Goal: Navigation & Orientation: Understand site structure

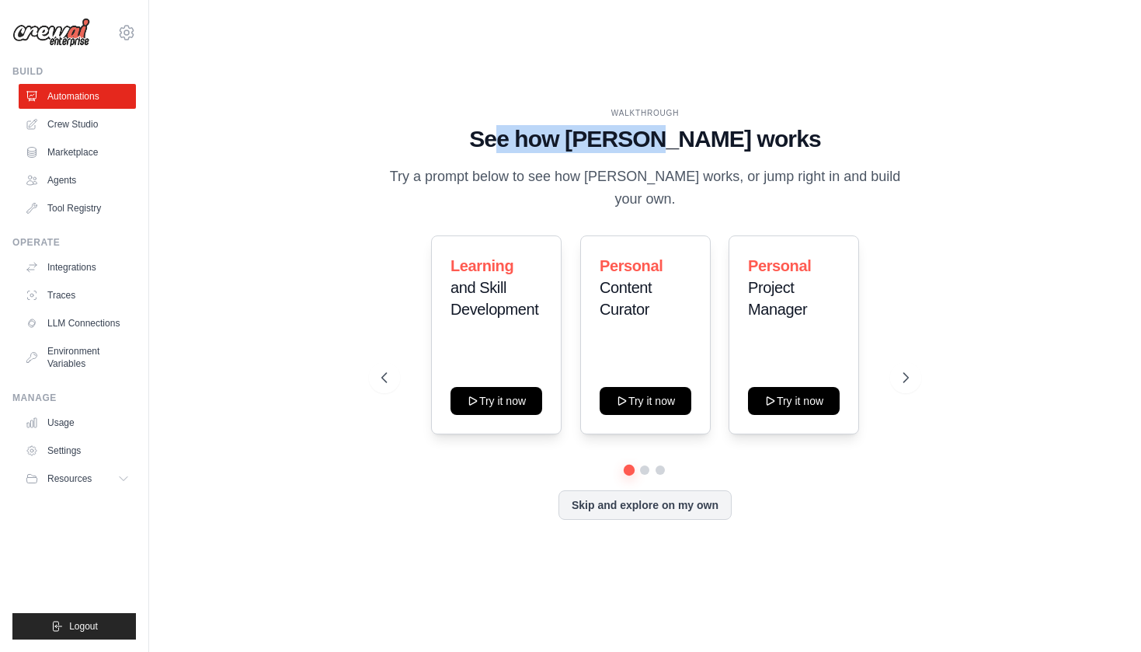
drag, startPoint x: 549, startPoint y: 146, endPoint x: 712, endPoint y: 146, distance: 163.2
click at [712, 146] on h1 "See how CrewAI works" at bounding box center [646, 139] width 528 height 28
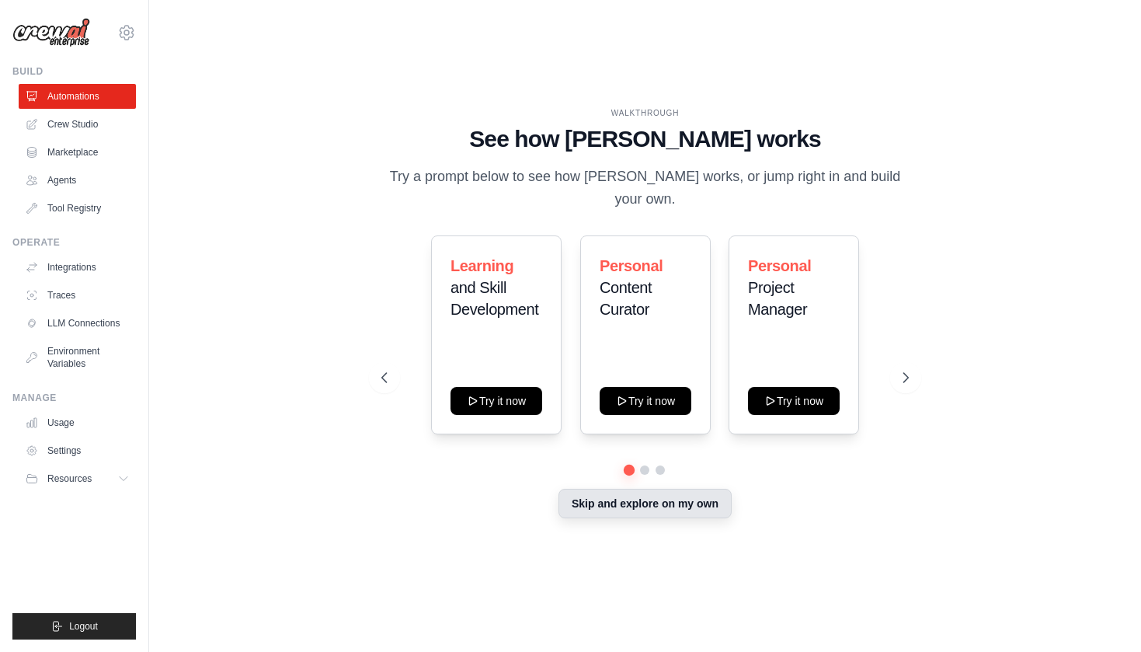
click at [670, 491] on button "Skip and explore on my own" at bounding box center [645, 504] width 173 height 30
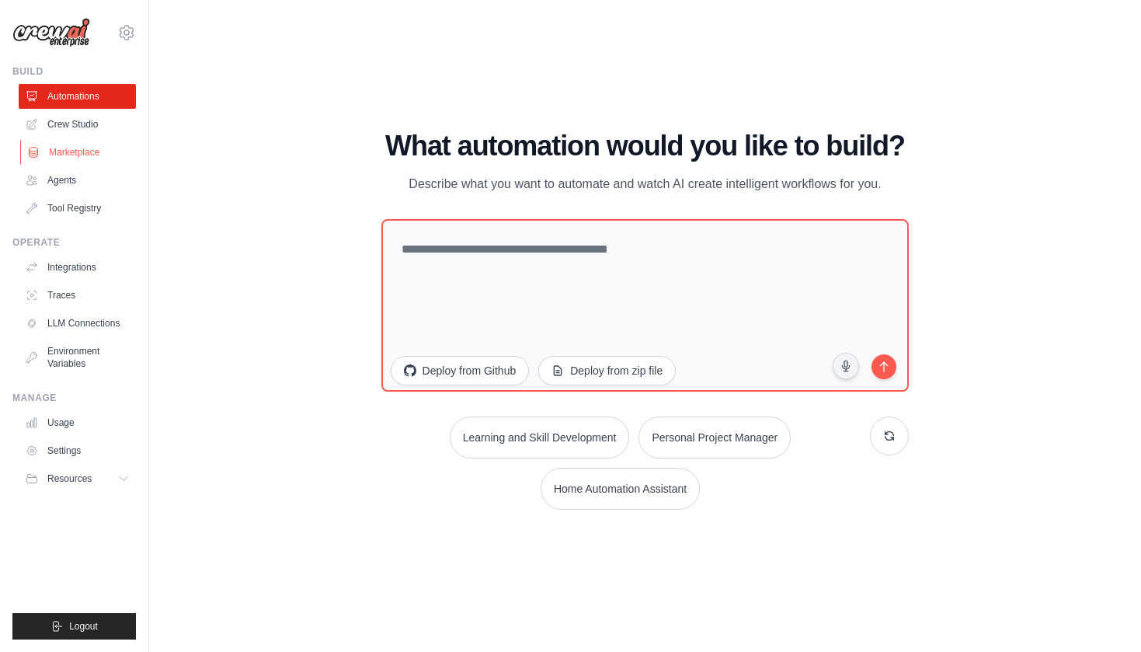
click at [60, 156] on link "Marketplace" at bounding box center [78, 152] width 117 height 25
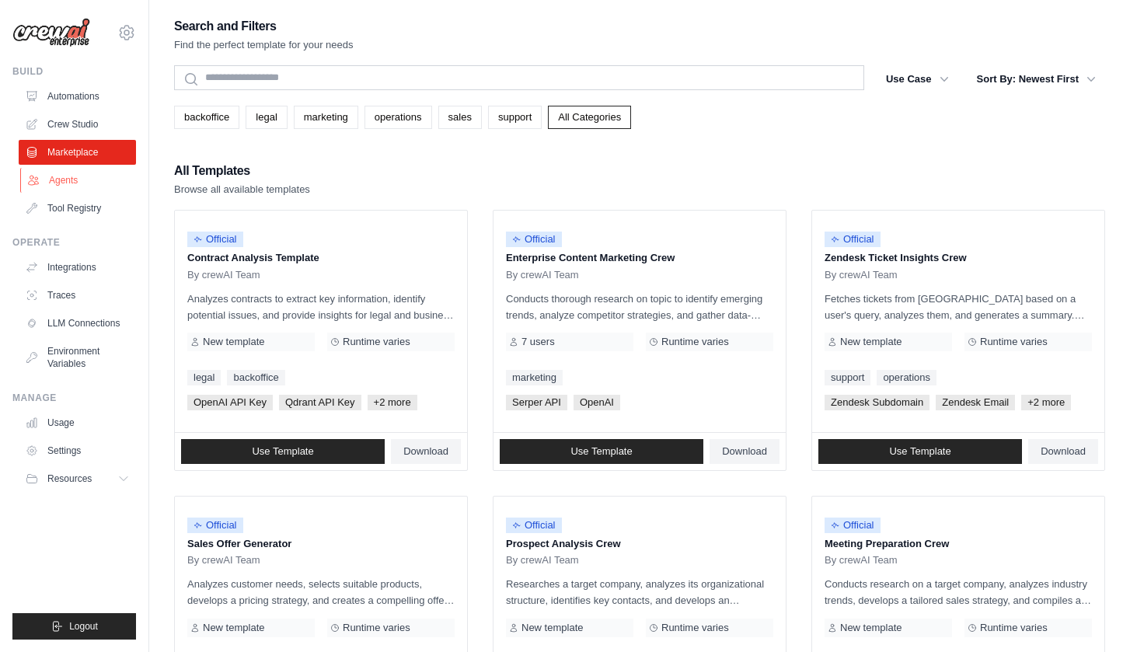
click at [87, 185] on link "Agents" at bounding box center [78, 180] width 117 height 25
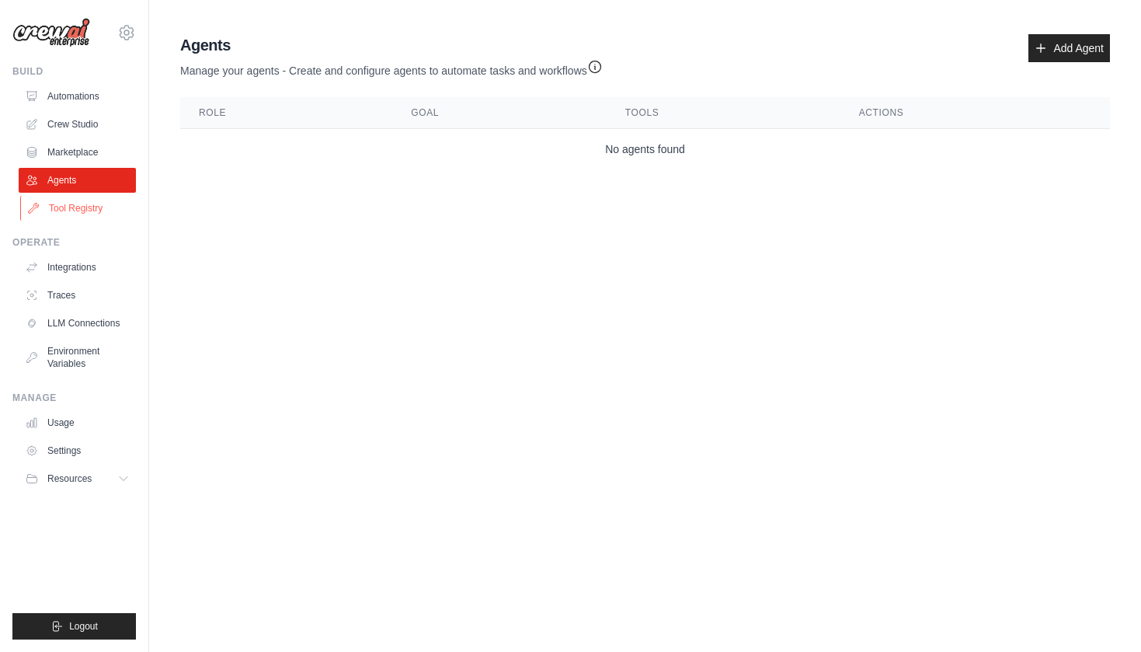
click at [80, 211] on link "Tool Registry" at bounding box center [78, 208] width 117 height 25
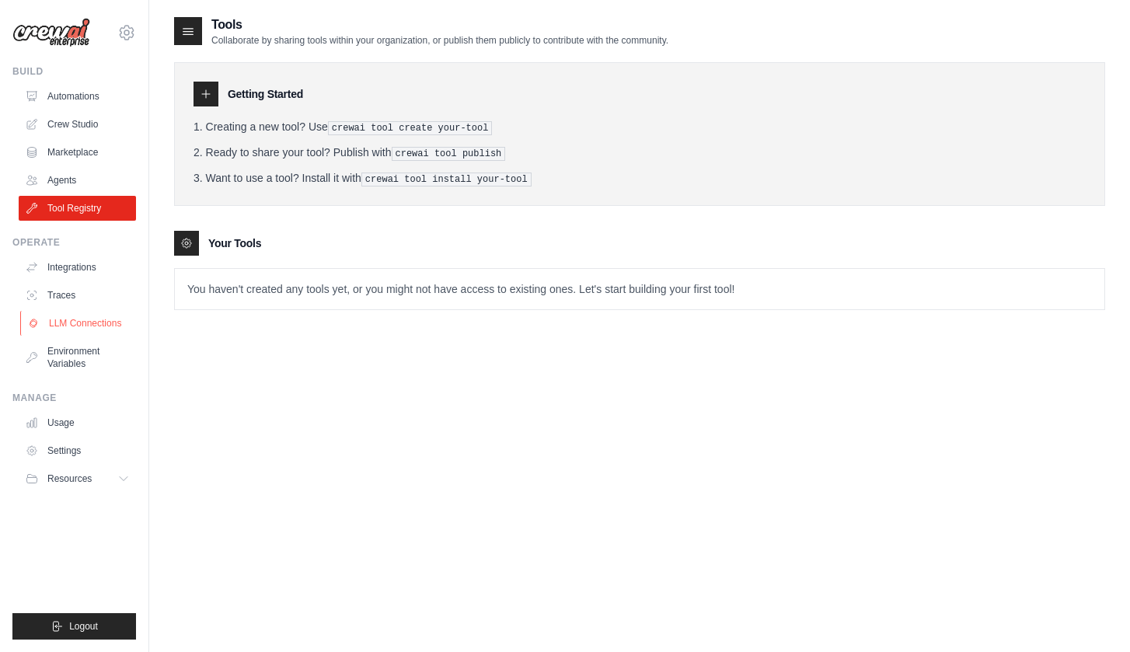
click at [76, 327] on link "LLM Connections" at bounding box center [78, 323] width 117 height 25
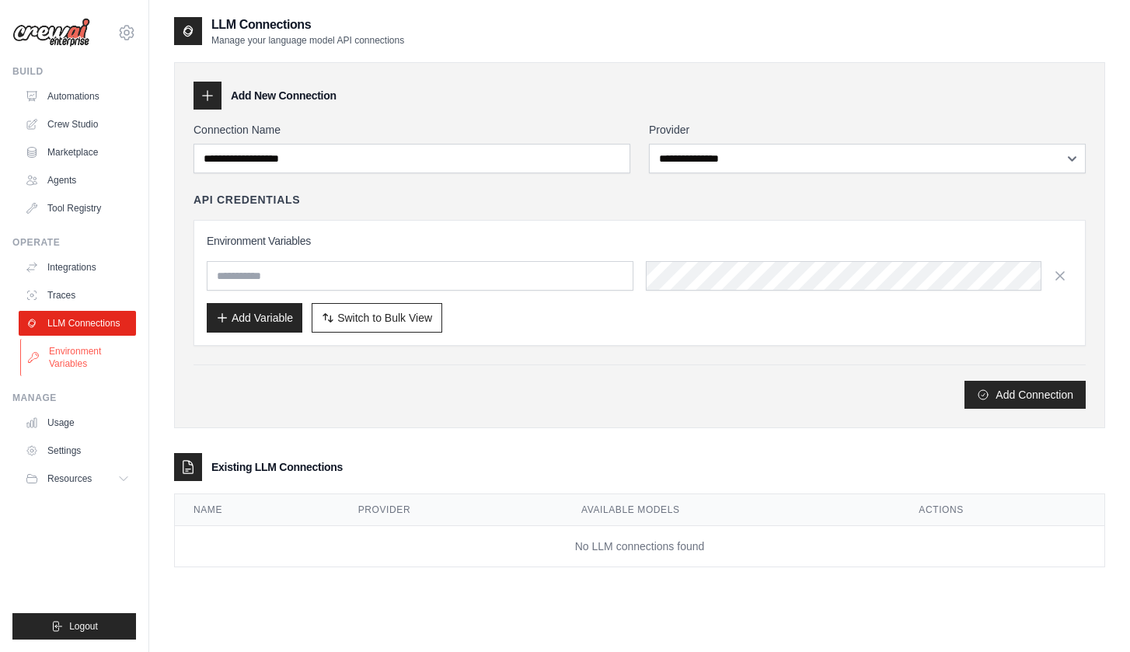
click at [80, 369] on link "Environment Variables" at bounding box center [78, 357] width 117 height 37
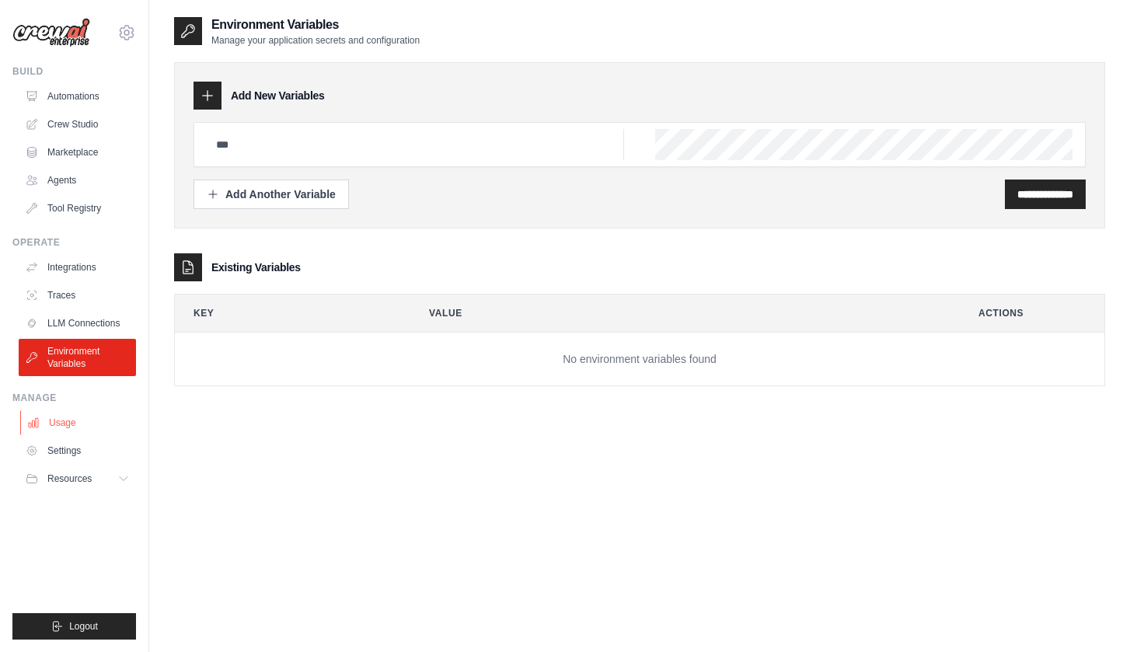
click at [71, 427] on link "Usage" at bounding box center [78, 422] width 117 height 25
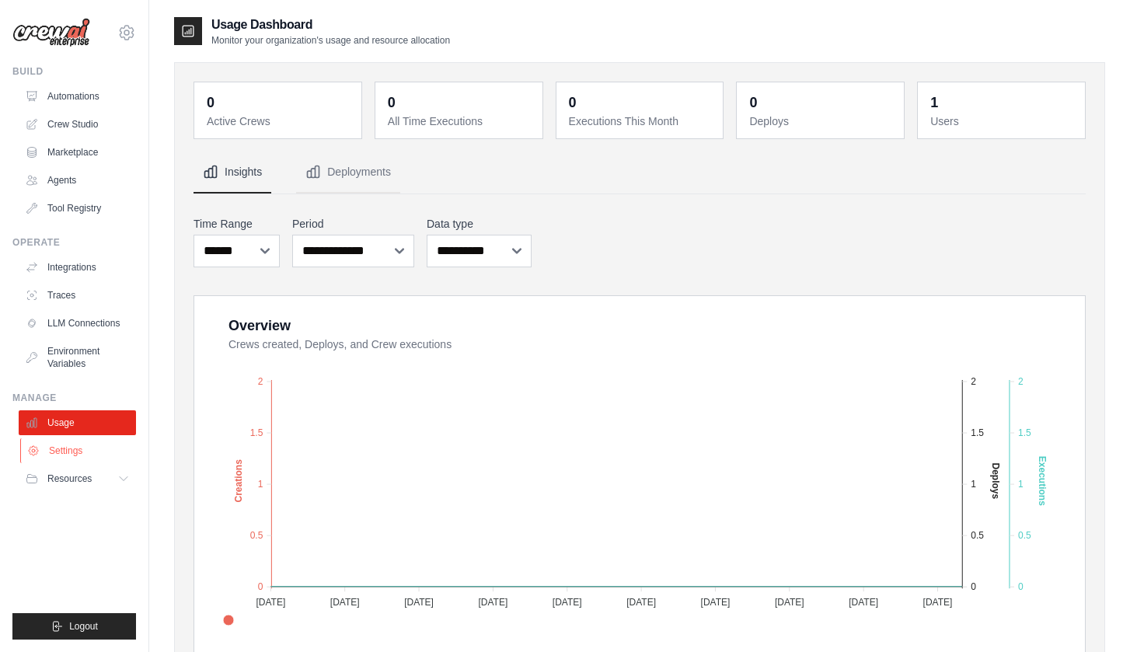
click at [72, 453] on link "Settings" at bounding box center [78, 450] width 117 height 25
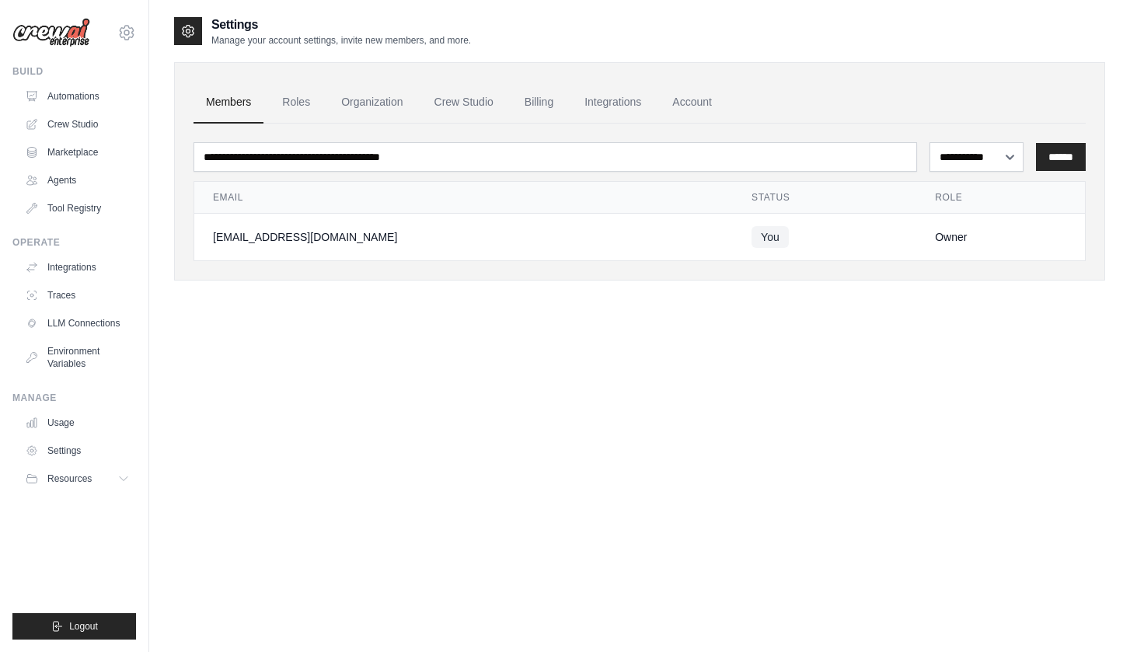
click at [52, 44] on img at bounding box center [51, 33] width 78 height 30
click at [51, 33] on img at bounding box center [51, 33] width 78 height 30
click at [87, 616] on button "Logout" at bounding box center [74, 626] width 124 height 26
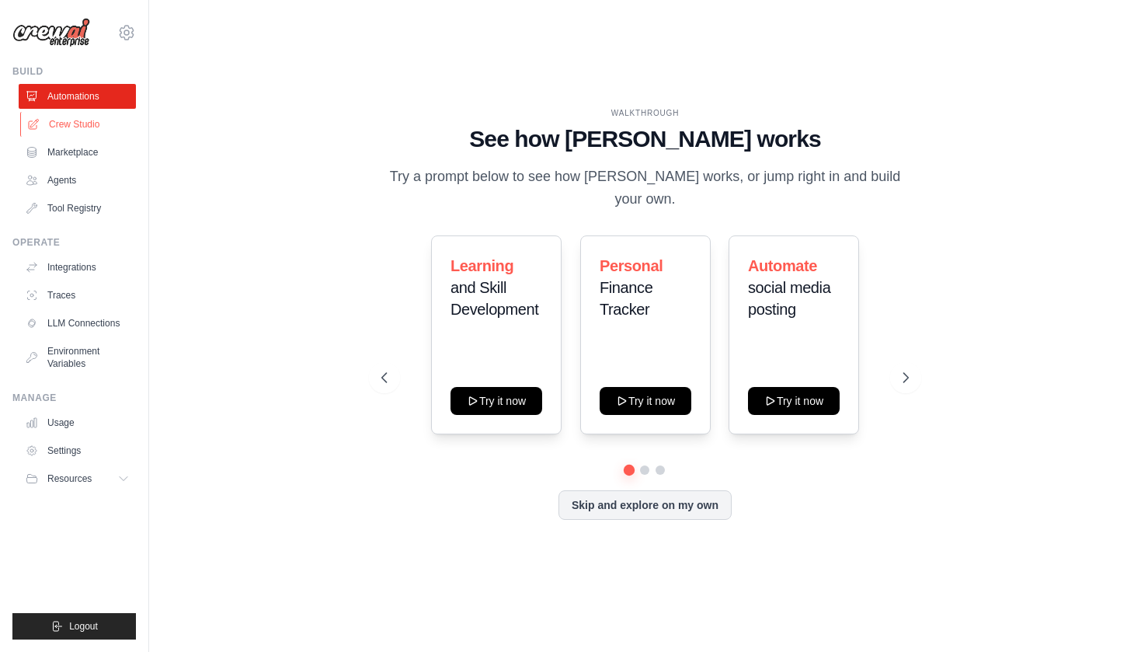
click at [59, 120] on link "Crew Studio" at bounding box center [78, 124] width 117 height 25
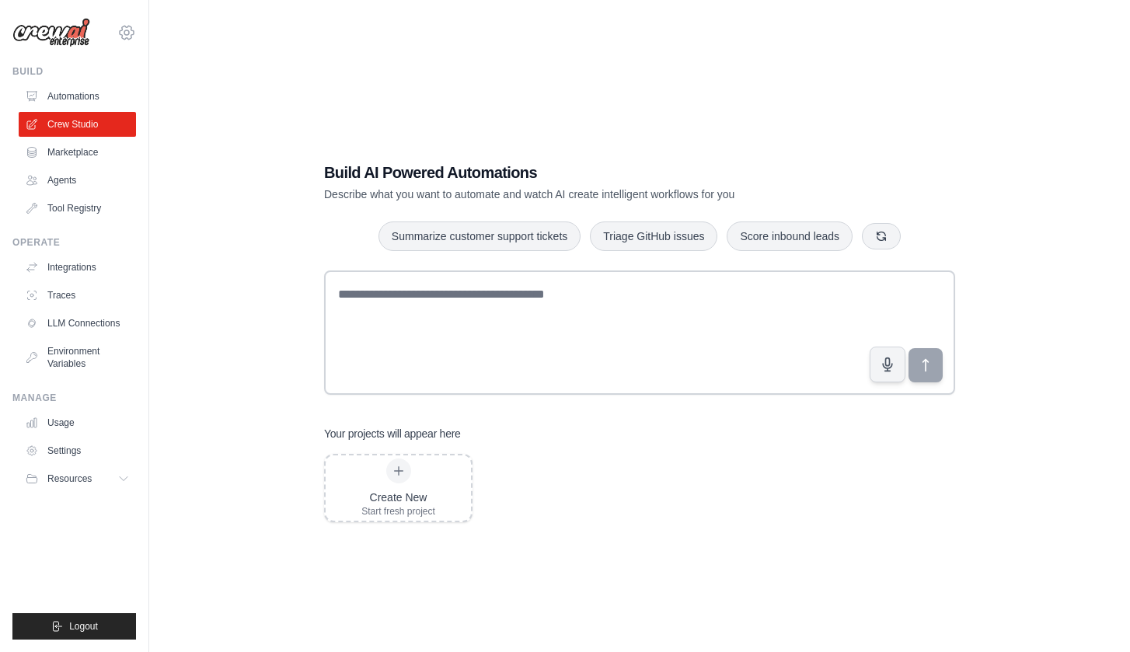
click at [129, 36] on icon at bounding box center [126, 32] width 19 height 19
click at [507, 74] on div "Build AI Powered Automations Describe what you want to automate and watch AI cr…" at bounding box center [639, 342] width 931 height 652
click at [105, 479] on button "Resources" at bounding box center [78, 478] width 117 height 25
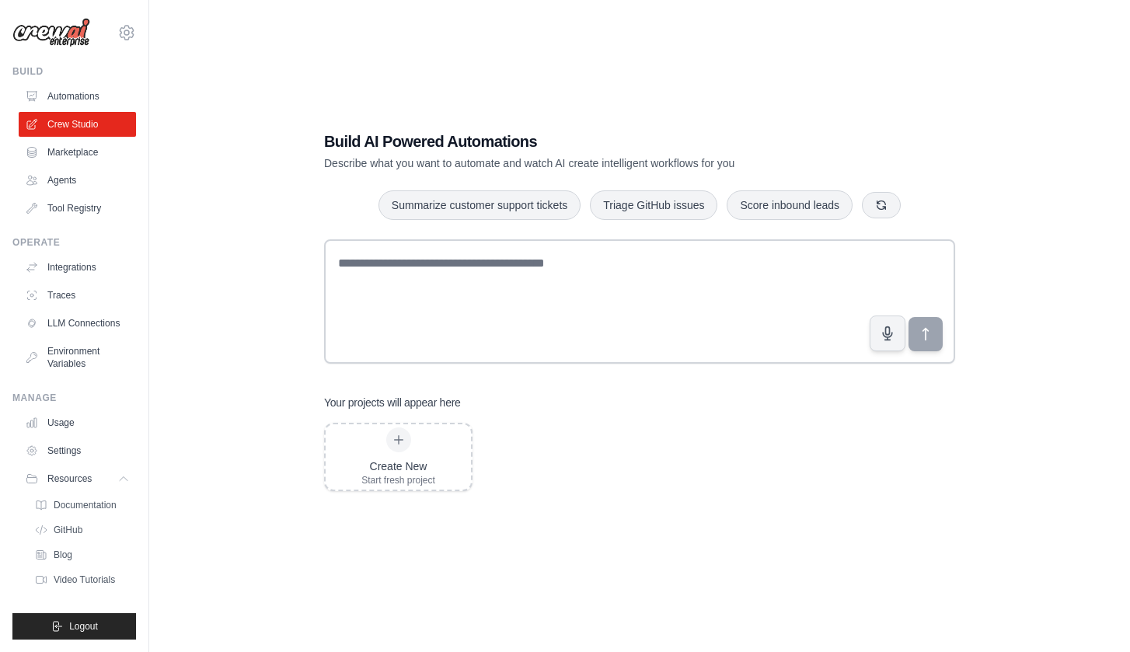
scroll to position [31, 0]
click at [67, 577] on span "Video Tutorials" at bounding box center [85, 579] width 61 height 12
click at [72, 529] on span "GitHub" at bounding box center [69, 530] width 29 height 12
